Goal: Task Accomplishment & Management: Use online tool/utility

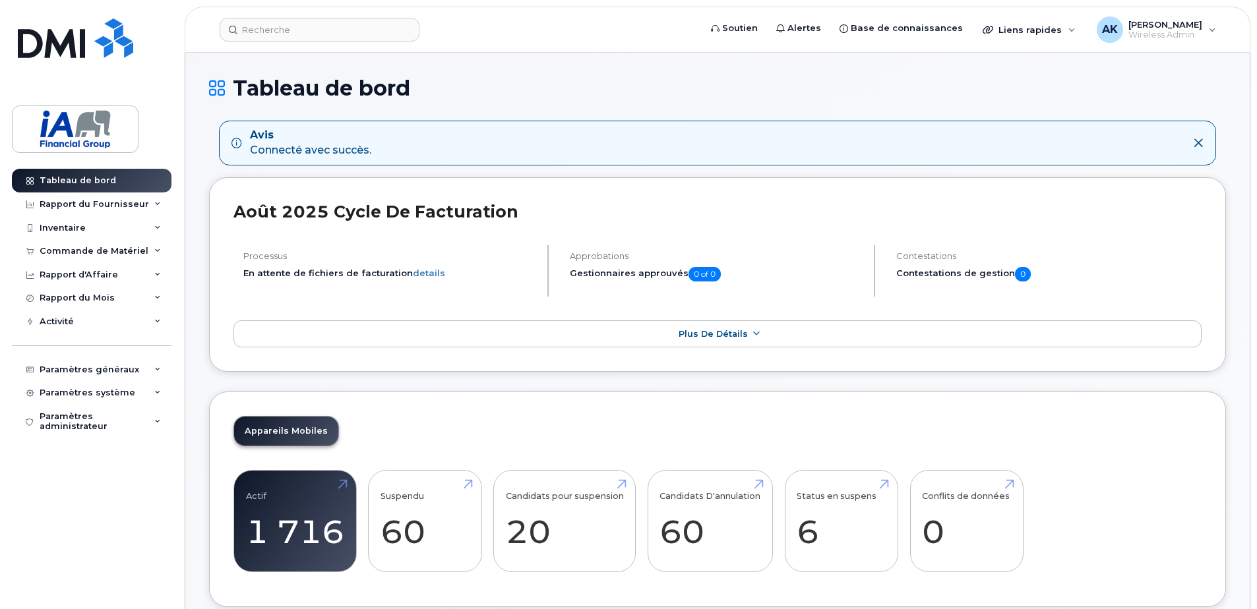
scroll to position [66, 0]
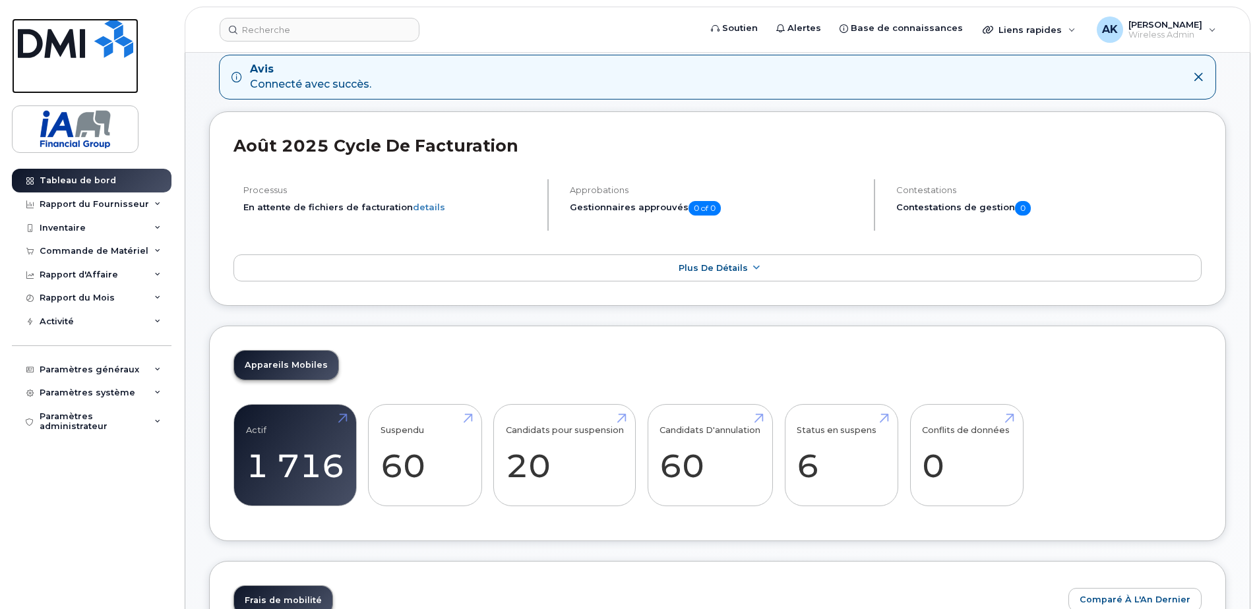
click at [55, 39] on img at bounding box center [75, 38] width 115 height 40
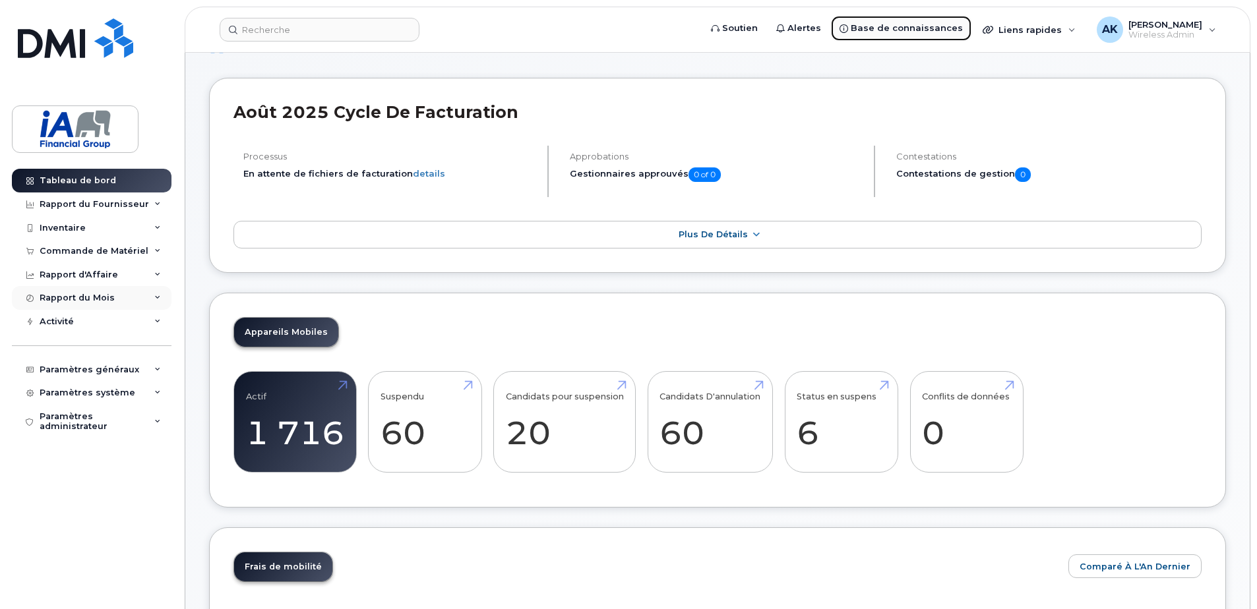
scroll to position [66, 0]
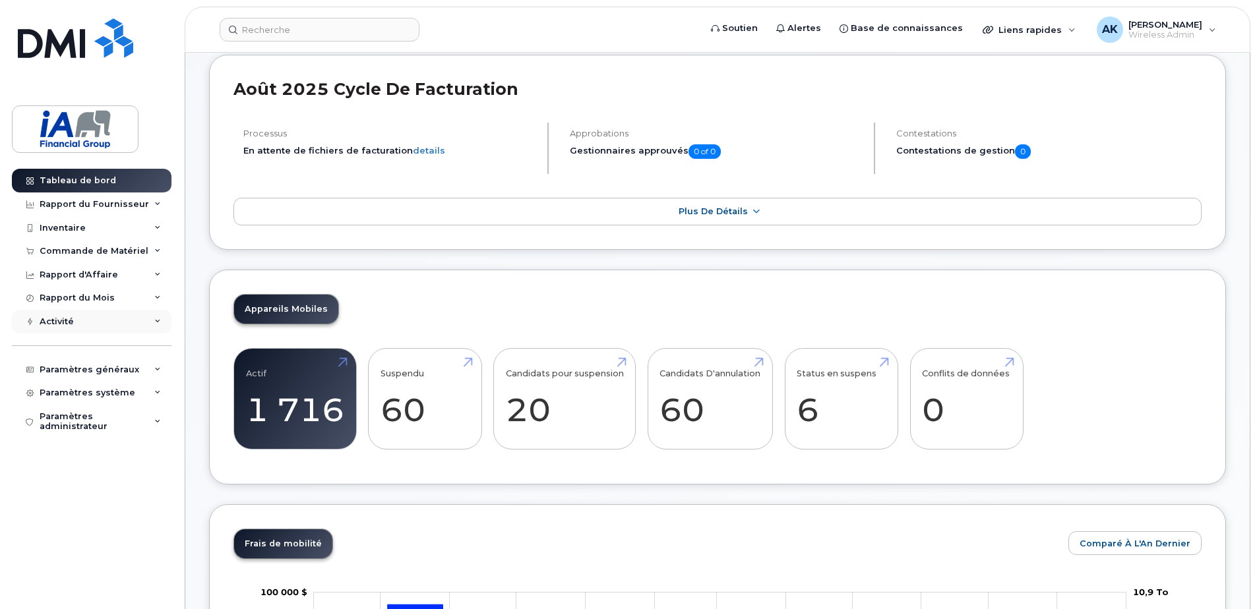
click at [69, 321] on div "Activité" at bounding box center [57, 321] width 34 height 11
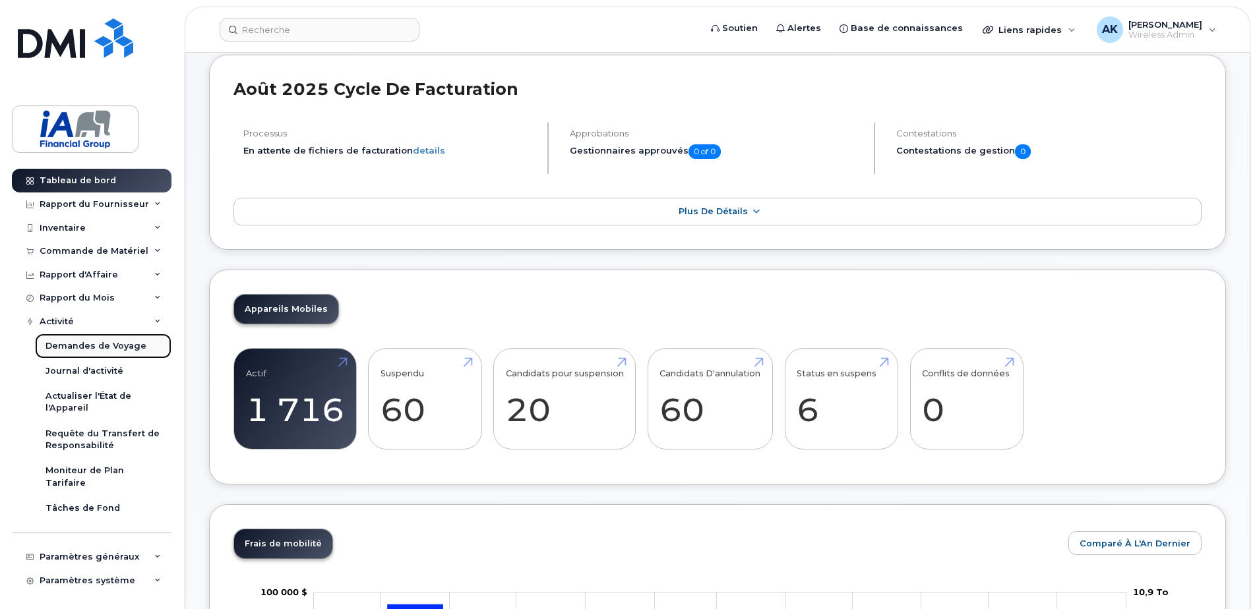
click at [92, 342] on div "Demandes de Voyage" at bounding box center [95, 346] width 101 height 12
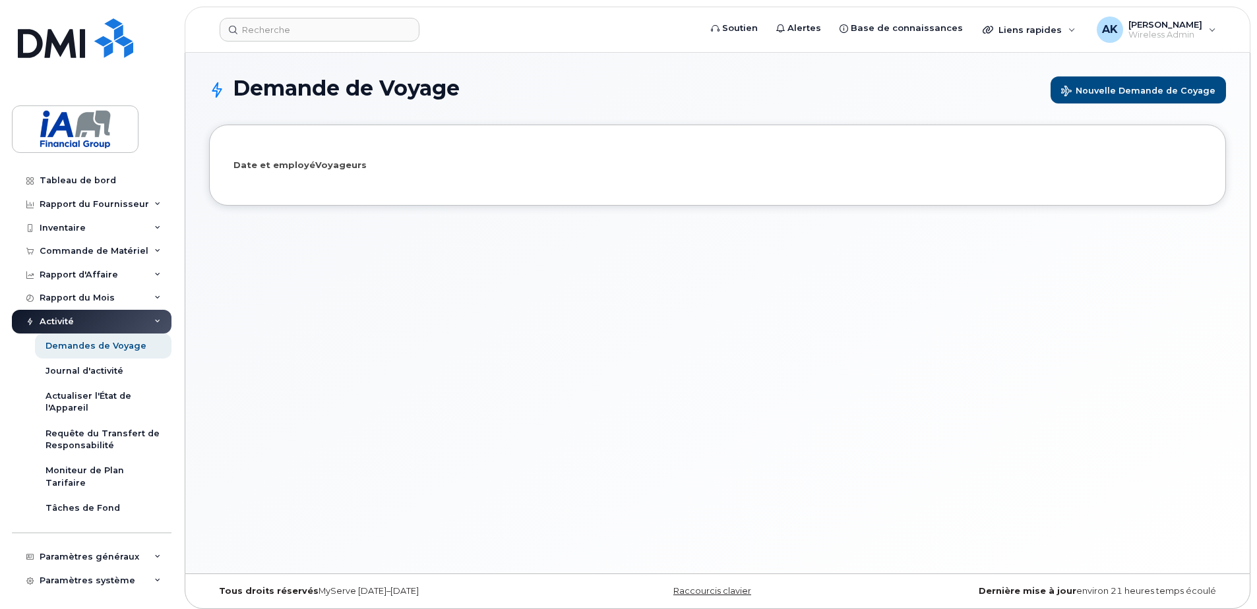
select select
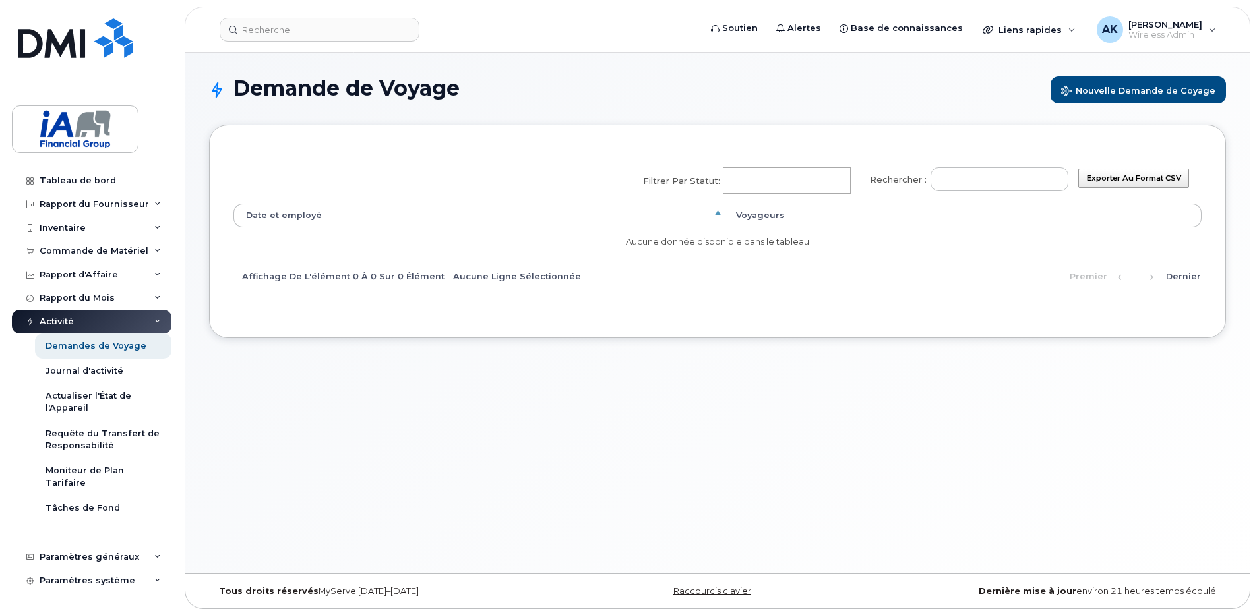
click at [404, 275] on div "Affichage de l'élément 0 à 0 sur 0 élément Aucune ligne sélectionnée" at bounding box center [410, 276] width 355 height 22
click at [784, 171] on input "Filtrer par statut: No matches found Ajouté Annullé En attente de confirmation …" at bounding box center [784, 181] width 123 height 24
click at [115, 350] on div "Demandes de Voyage" at bounding box center [95, 346] width 101 height 12
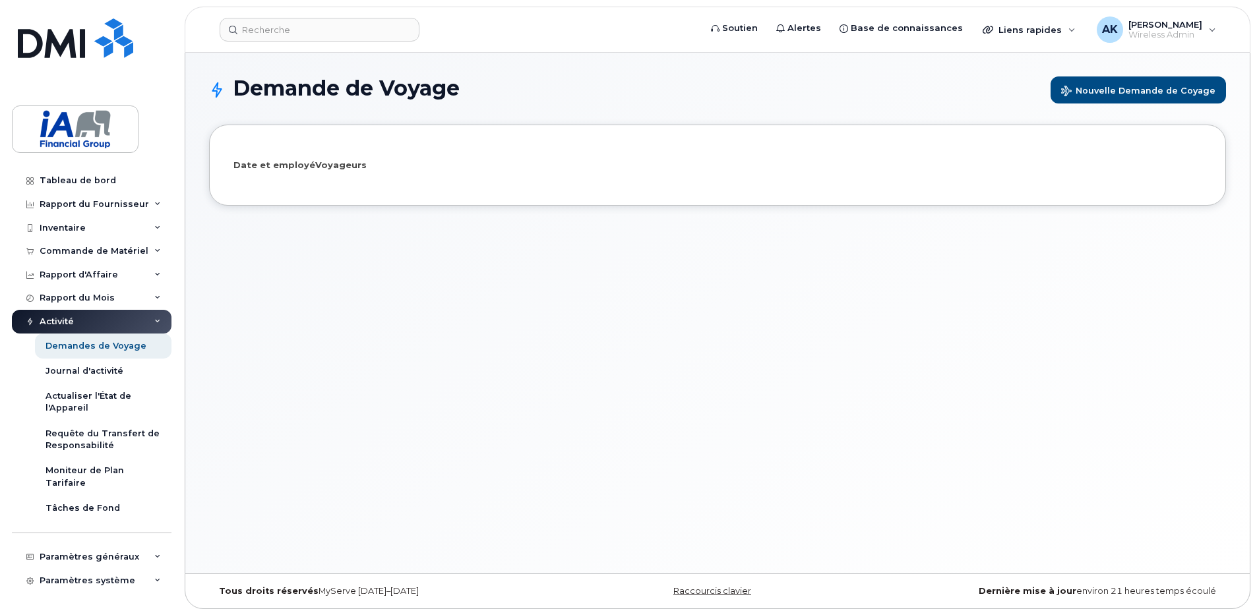
select select
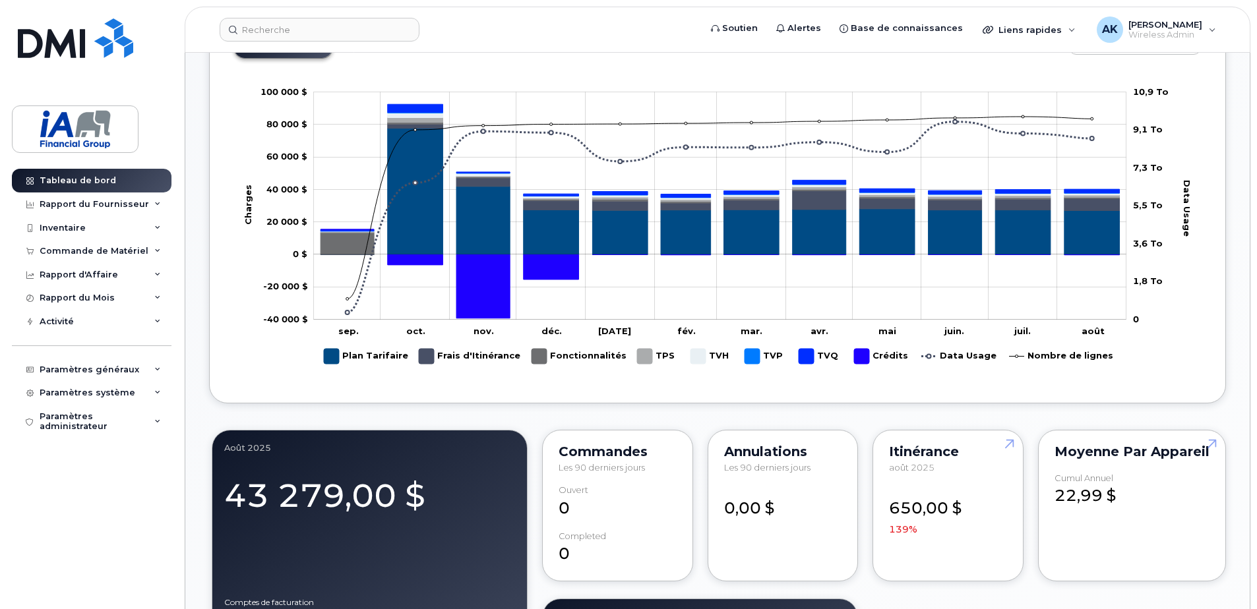
scroll to position [725, 0]
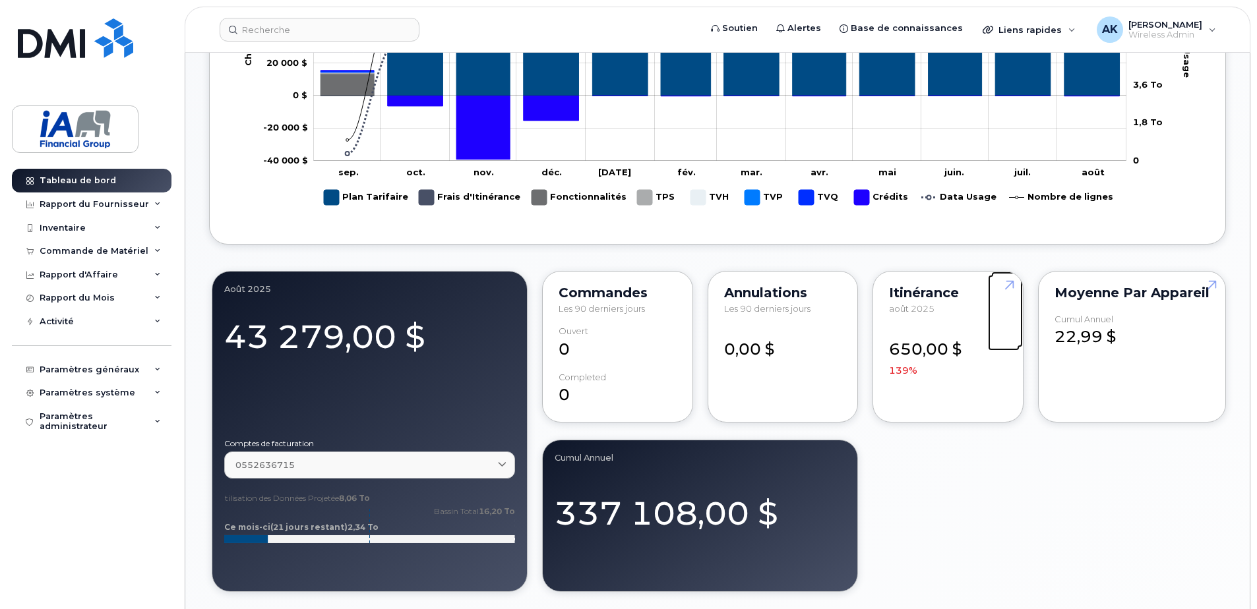
click at [1011, 286] on link at bounding box center [1007, 310] width 32 height 76
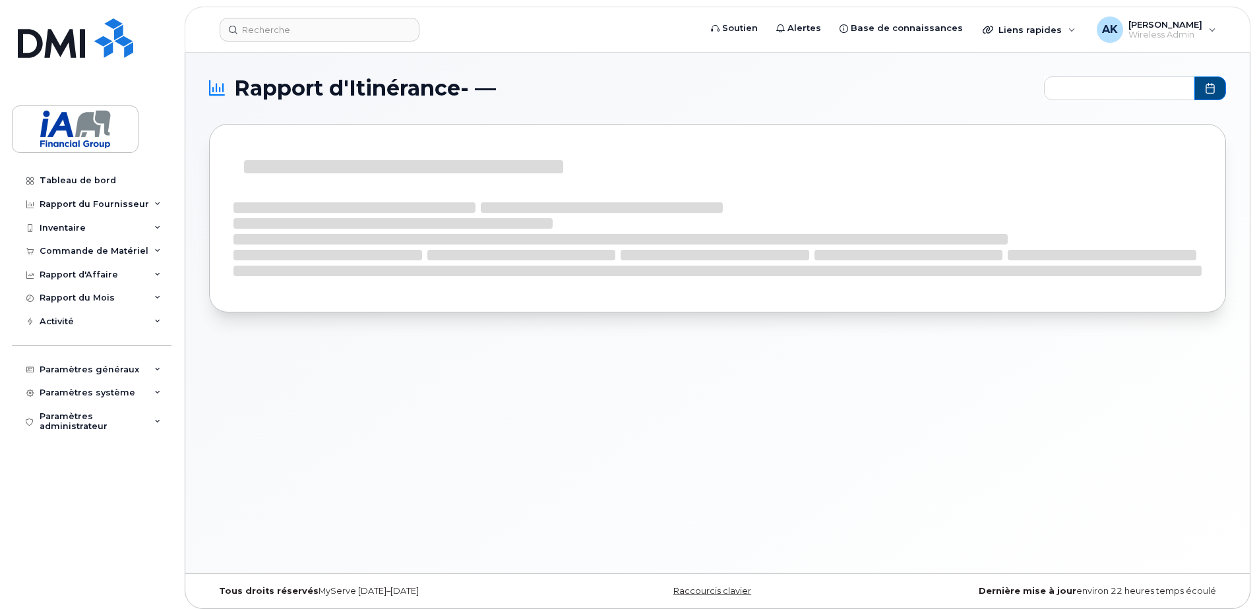
type input "2024-09 - 2025-08"
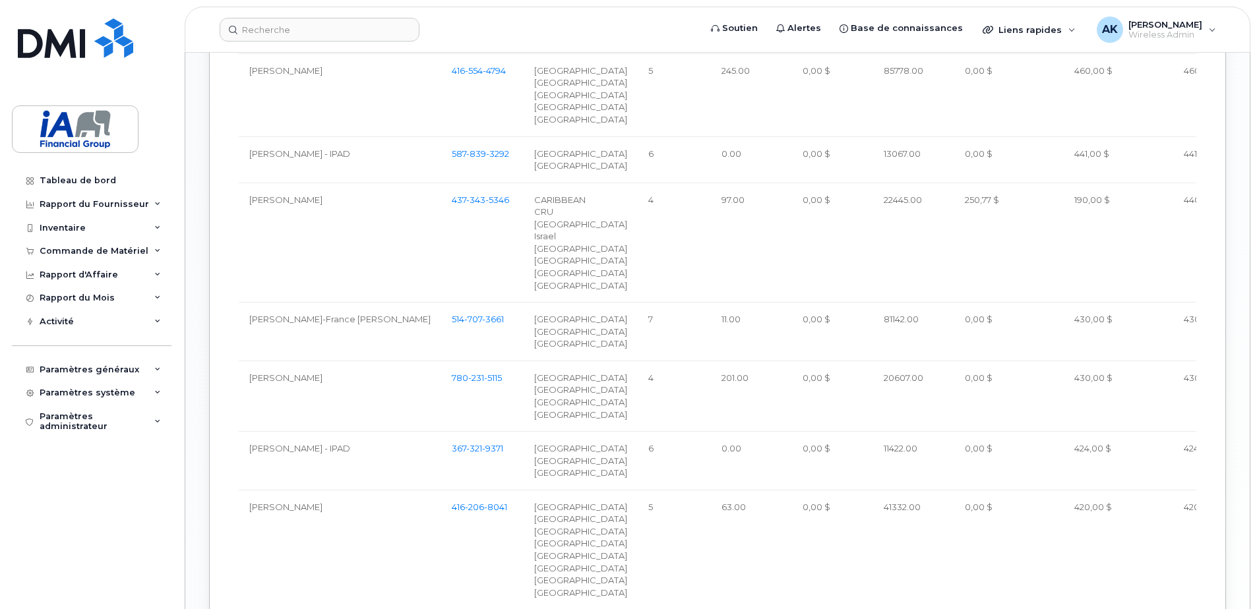
scroll to position [1385, 0]
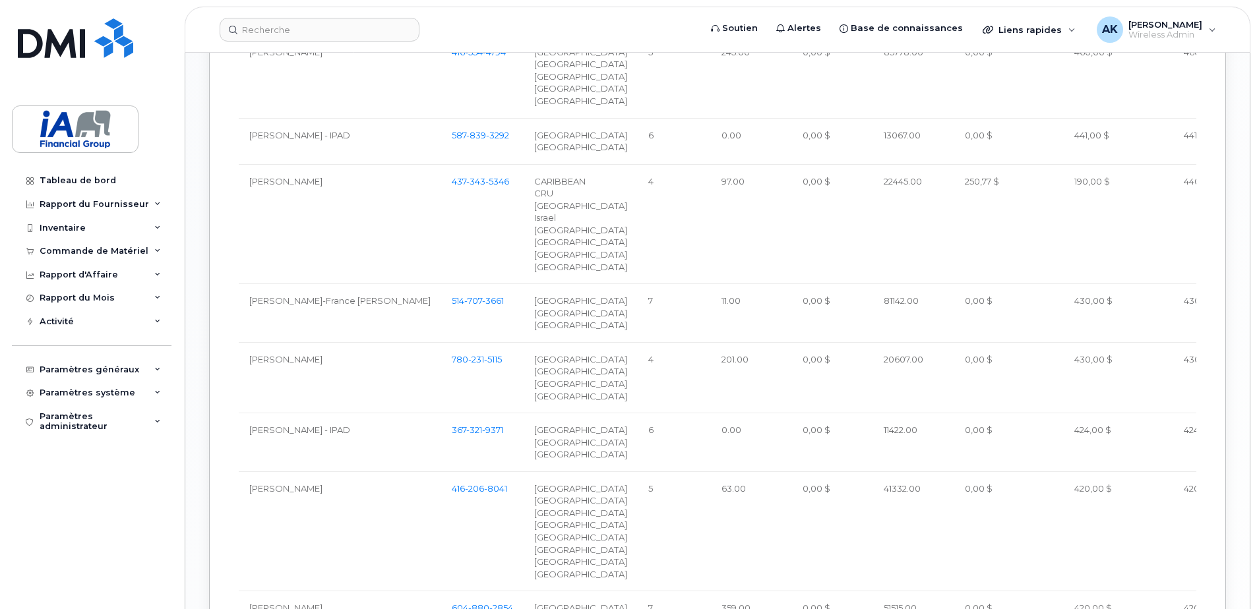
drag, startPoint x: 322, startPoint y: 356, endPoint x: 232, endPoint y: 355, distance: 89.7
click at [232, 355] on div "Par Utilisateur Par Pays Exporter Nom d'utilisateur Nombre Pays Nombre de mois …" at bounding box center [717, 165] width 1017 height 1877
drag, startPoint x: 232, startPoint y: 355, endPoint x: 255, endPoint y: 350, distance: 23.7
drag, startPoint x: 255, startPoint y: 350, endPoint x: 228, endPoint y: 375, distance: 36.4
click at [228, 375] on div "Par Utilisateur Par Pays Exporter Nom d'utilisateur Nombre Pays Nombre de mois …" at bounding box center [717, 165] width 1017 height 1877
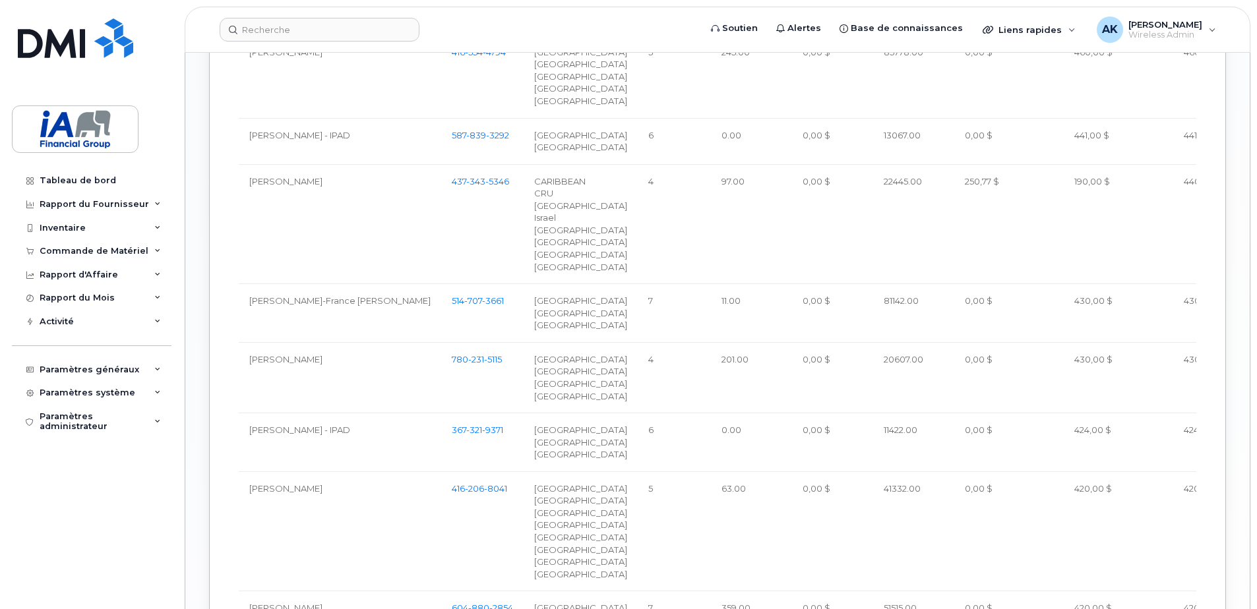
drag, startPoint x: 262, startPoint y: 358, endPoint x: 235, endPoint y: 392, distance: 43.6
click at [235, 392] on div "Exporter Nom d'utilisateur Nombre Pays Nombre de mois Temps d'antenne en itinér…" at bounding box center [717, 186] width 968 height 1762
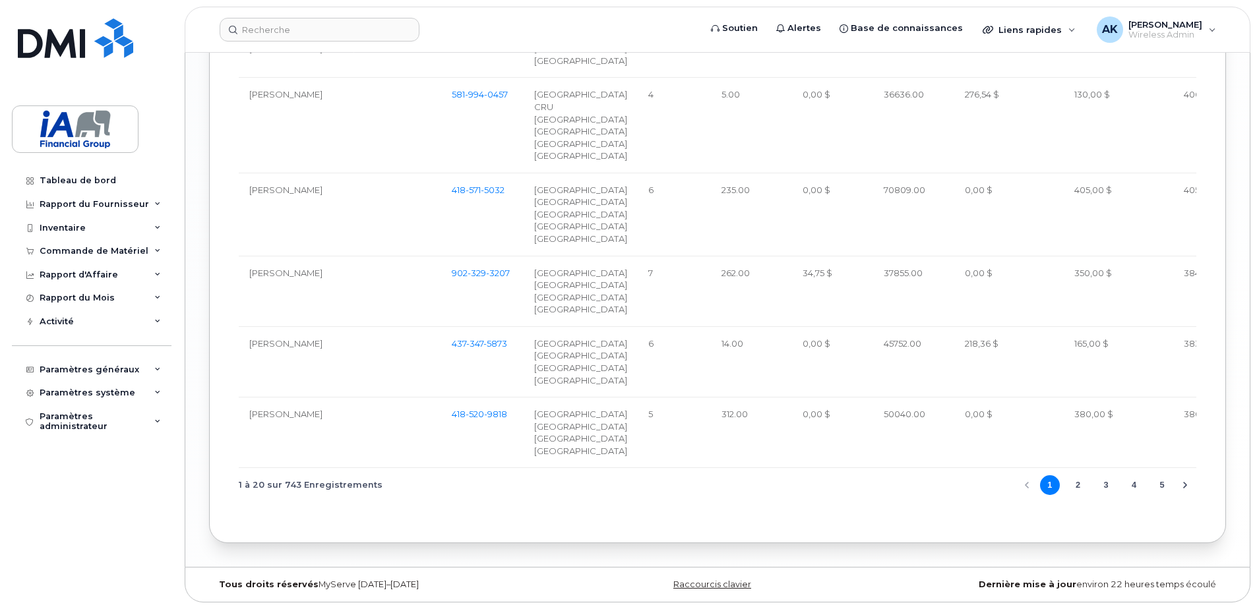
scroll to position [2110, 0]
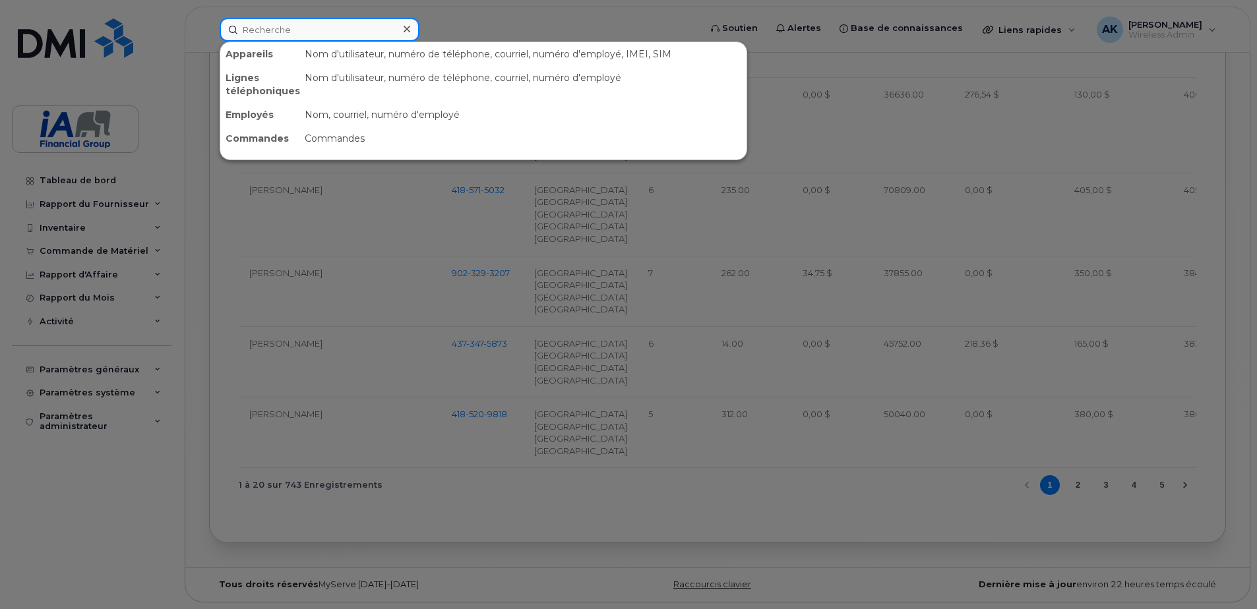
click at [345, 22] on input at bounding box center [320, 30] width 200 height 24
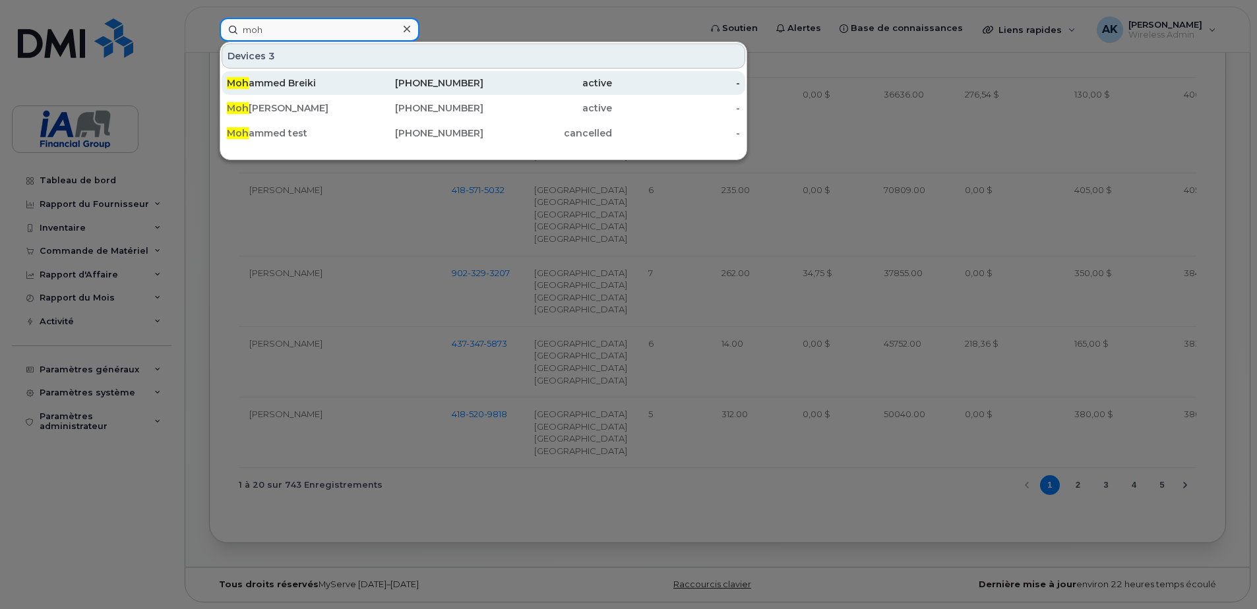
type input "moh"
click at [310, 84] on div "Moh ammed Breiki" at bounding box center [291, 82] width 129 height 13
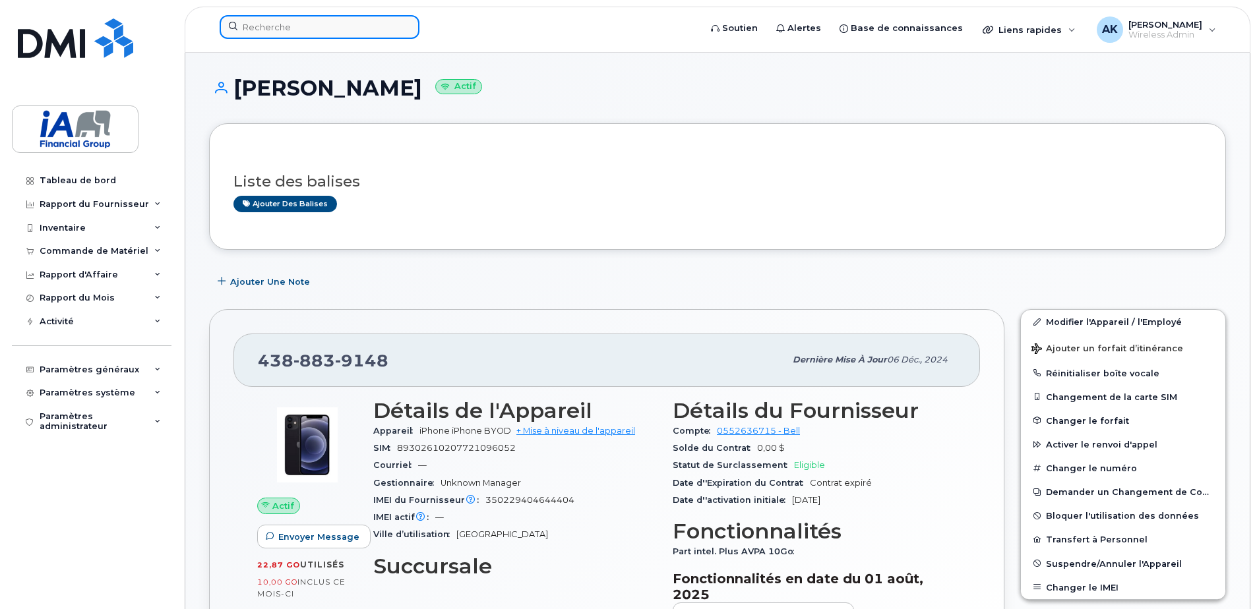
click at [269, 30] on input at bounding box center [320, 27] width 200 height 24
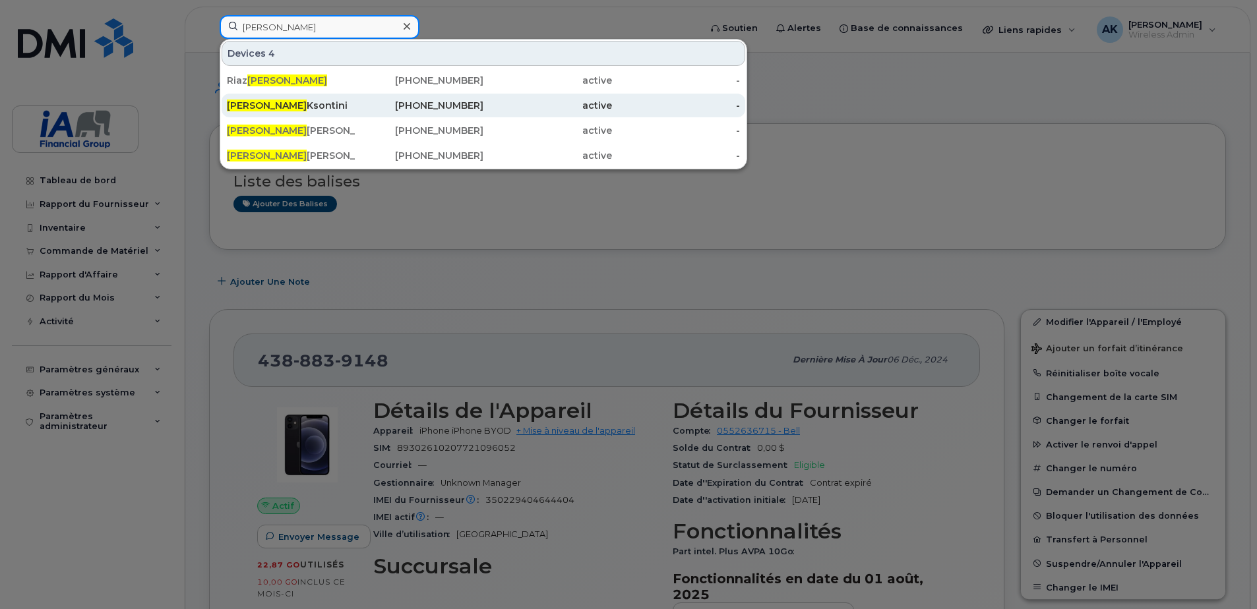
type input "[PERSON_NAME]"
click at [297, 105] on div "Ahmed Ksontini" at bounding box center [291, 105] width 129 height 13
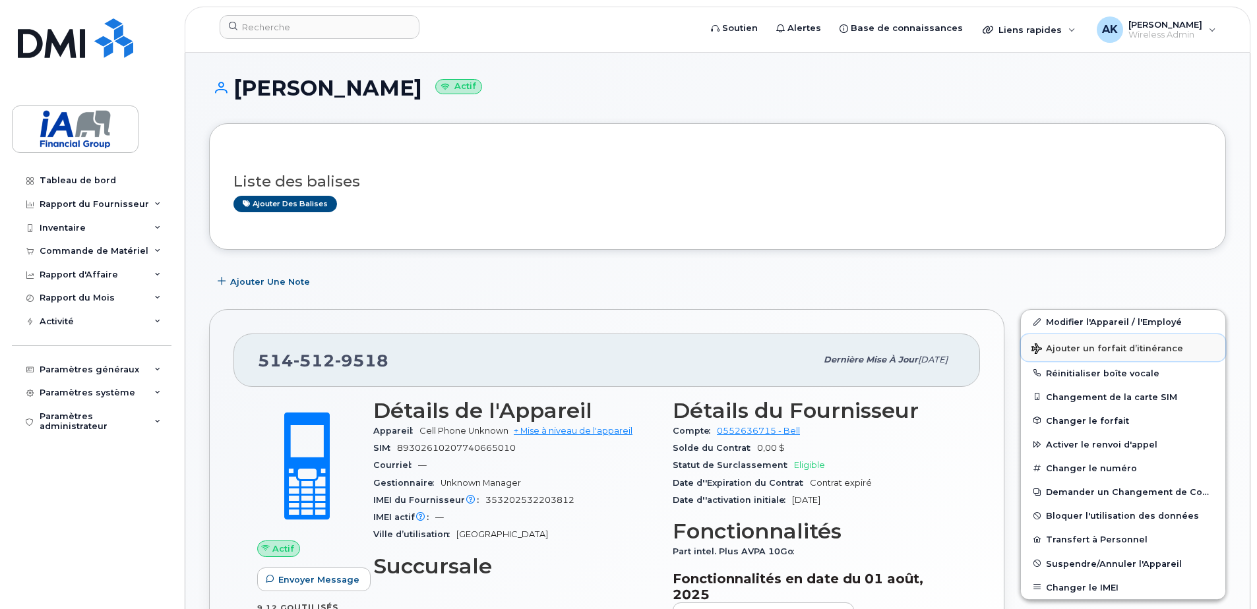
click at [1090, 346] on span "Ajouter un forfait d’itinérance" at bounding box center [1107, 350] width 152 height 13
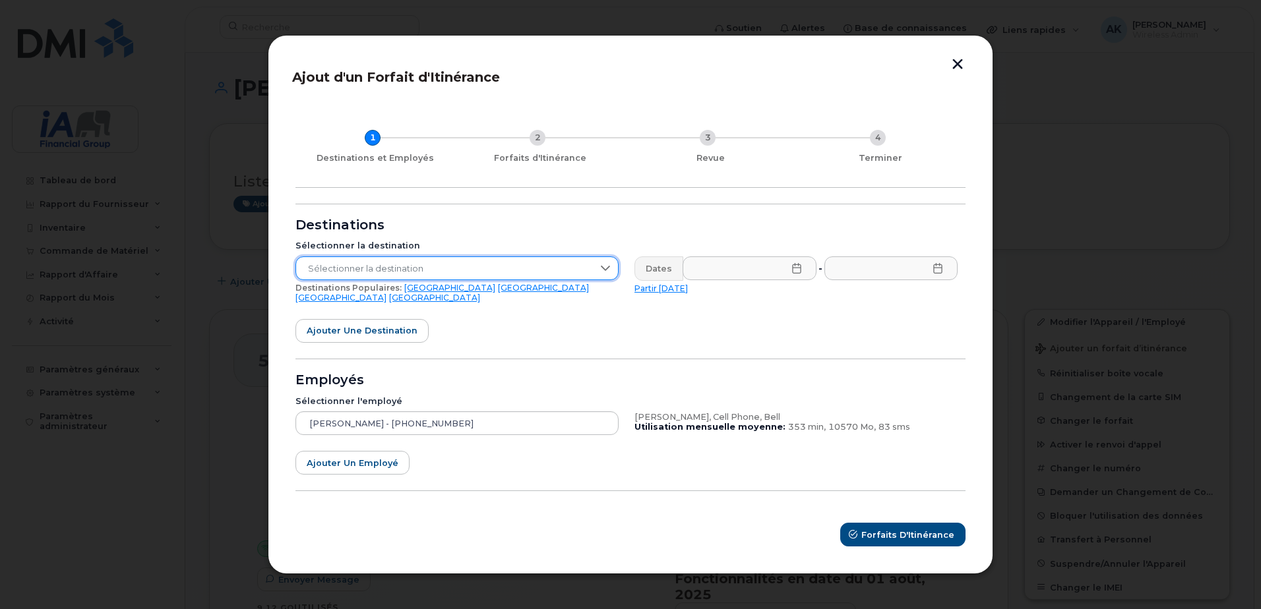
click at [454, 278] on span "Sélectionner la destination" at bounding box center [444, 269] width 297 height 24
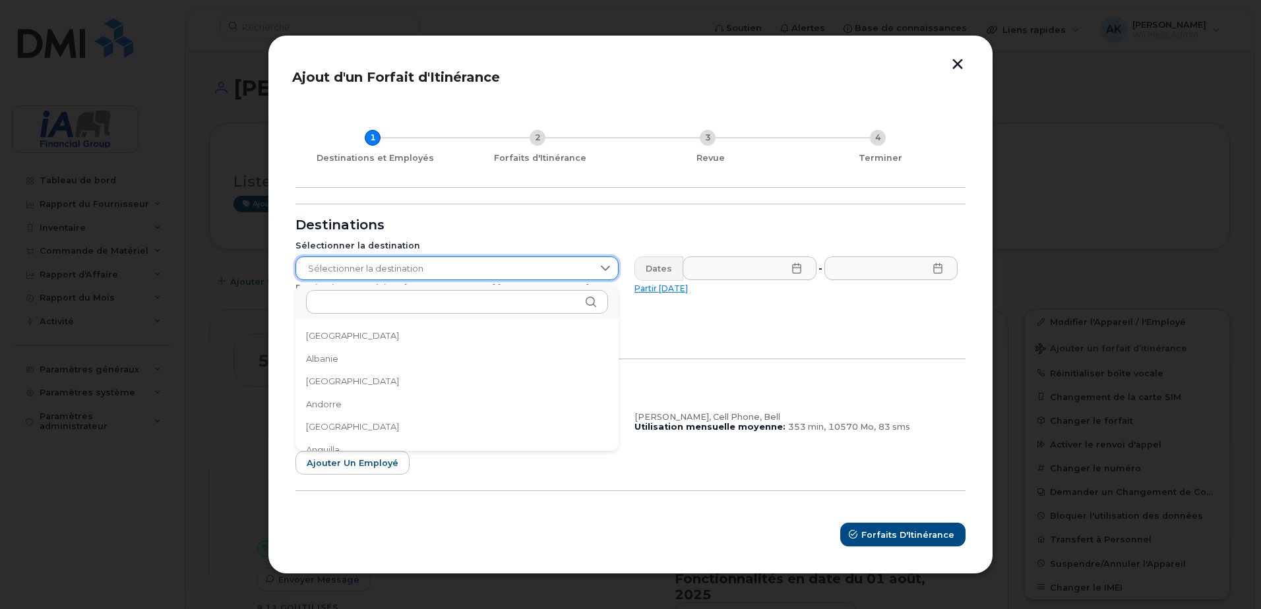
click at [832, 224] on form "Destinations Sélectionner la destination Sélectionner la destination Destinatio…" at bounding box center [630, 376] width 670 height 344
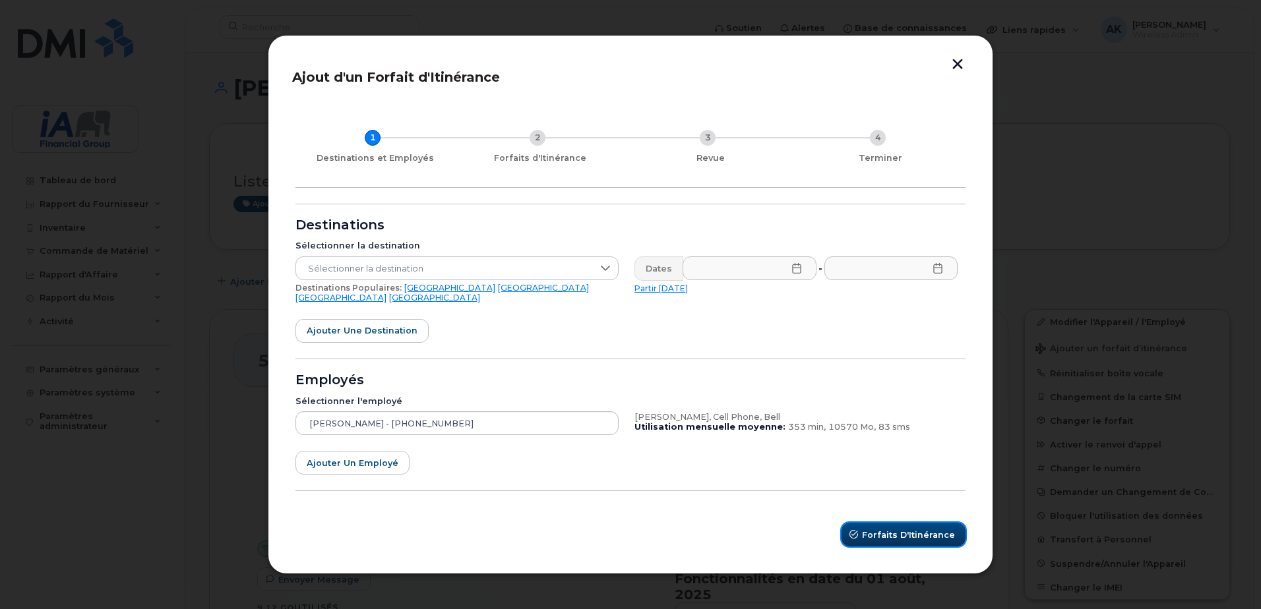
click at [899, 529] on span "Forfaits d'Itinérance" at bounding box center [908, 535] width 93 height 13
click at [891, 210] on form "Destinations Sélectionner la destination Sélectionner la destination Destinatio…" at bounding box center [630, 376] width 670 height 344
click at [960, 73] on button "button" at bounding box center [958, 66] width 20 height 14
